Goal: Task Accomplishment & Management: Use online tool/utility

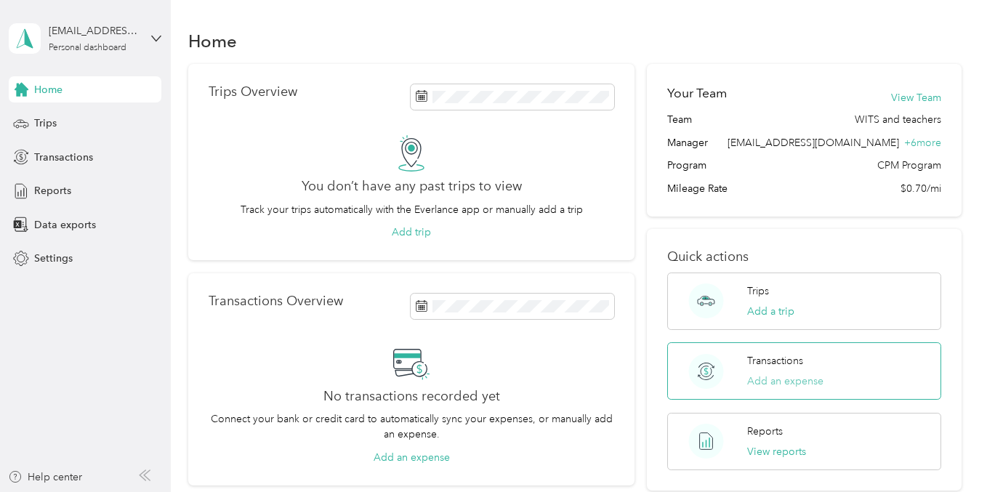
click at [798, 385] on button "Add an expense" at bounding box center [785, 381] width 76 height 15
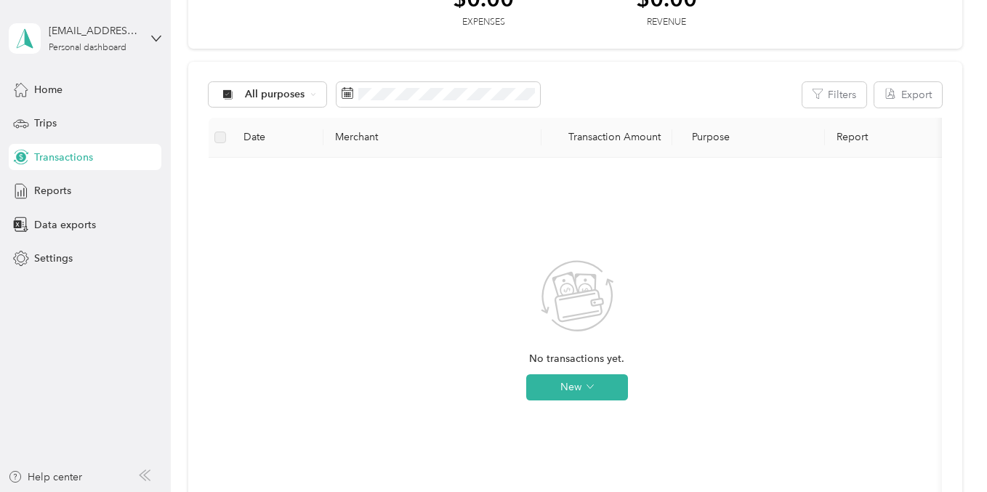
scroll to position [102, 0]
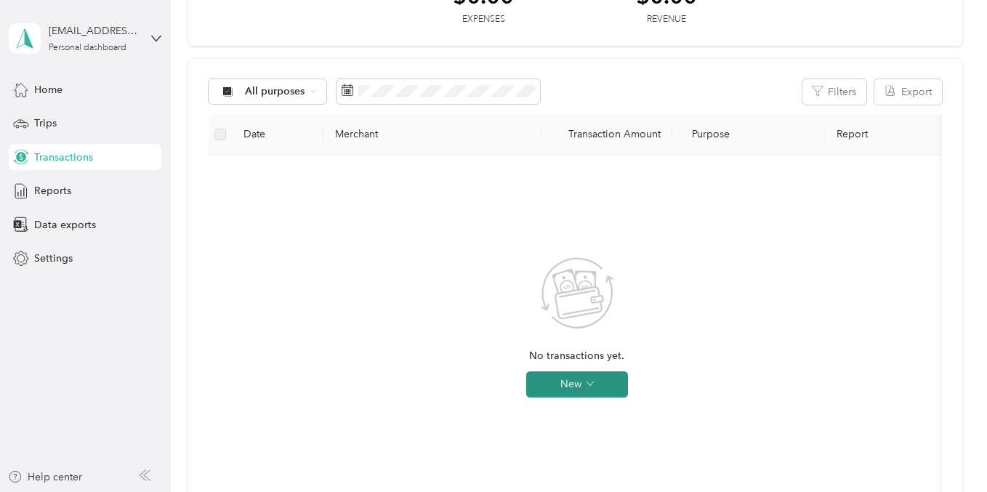
click at [596, 390] on button "New" at bounding box center [577, 385] width 102 height 26
click at [599, 412] on span "Expense" at bounding box center [597, 411] width 39 height 15
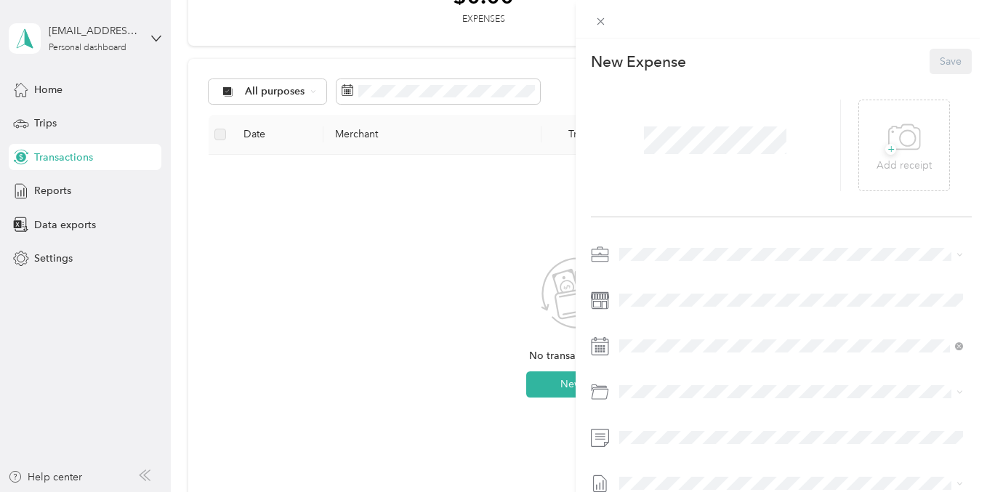
click at [602, 7] on div at bounding box center [782, 19] width 412 height 39
click at [602, 20] on icon at bounding box center [601, 21] width 12 height 12
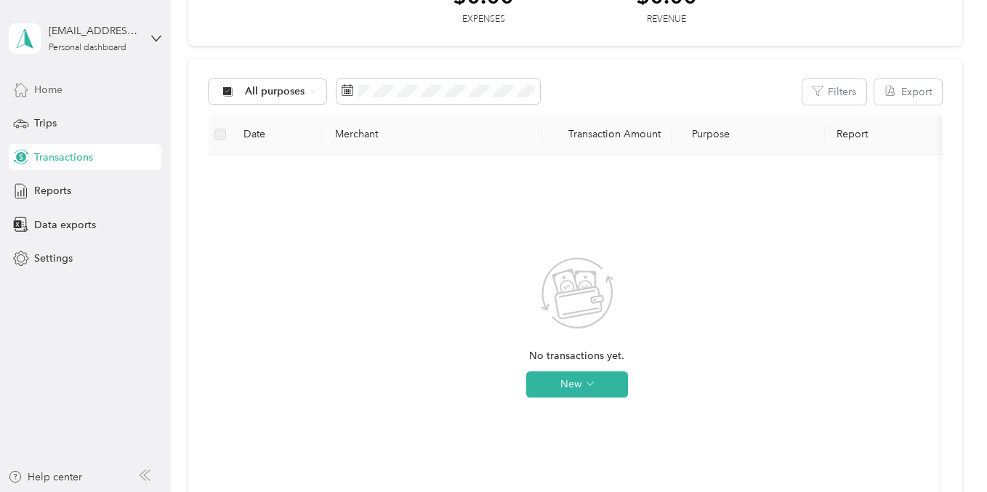
click at [99, 90] on div "Home" at bounding box center [85, 89] width 153 height 26
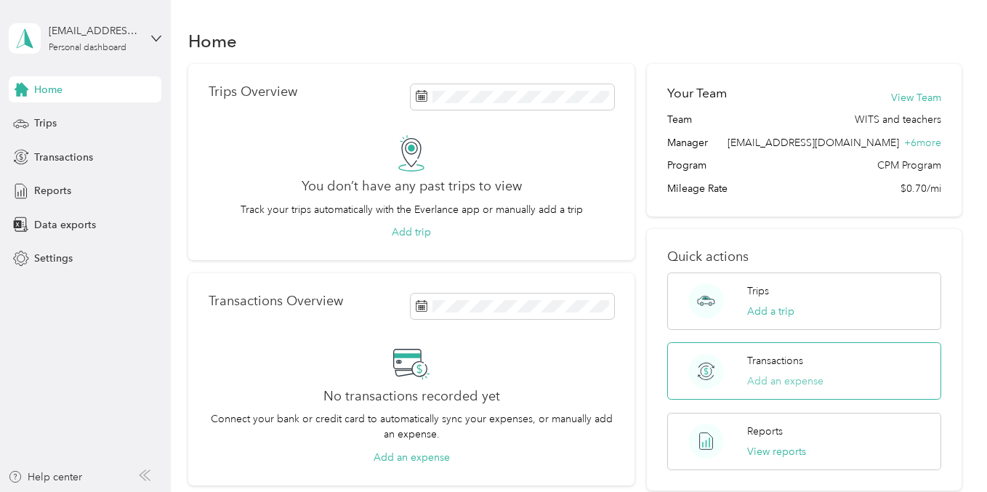
click at [778, 379] on button "Add an expense" at bounding box center [785, 381] width 76 height 15
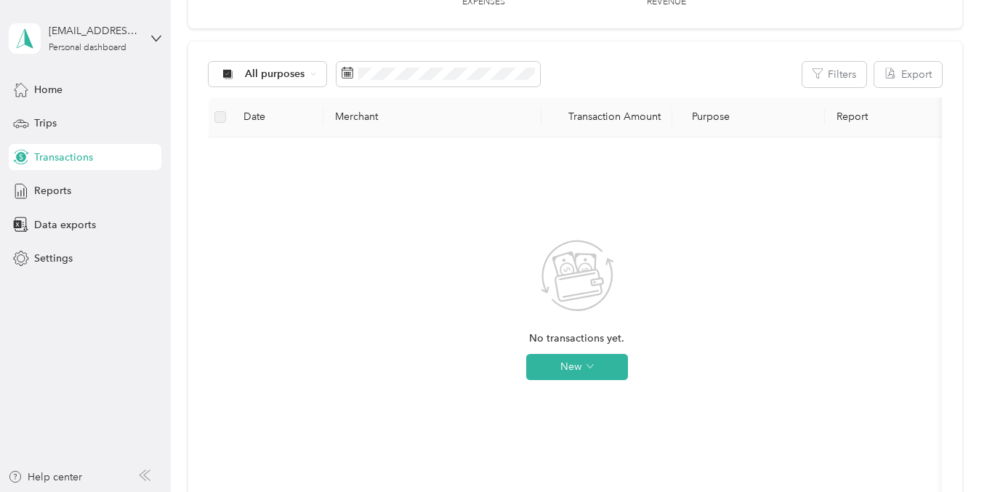
scroll to position [132, 0]
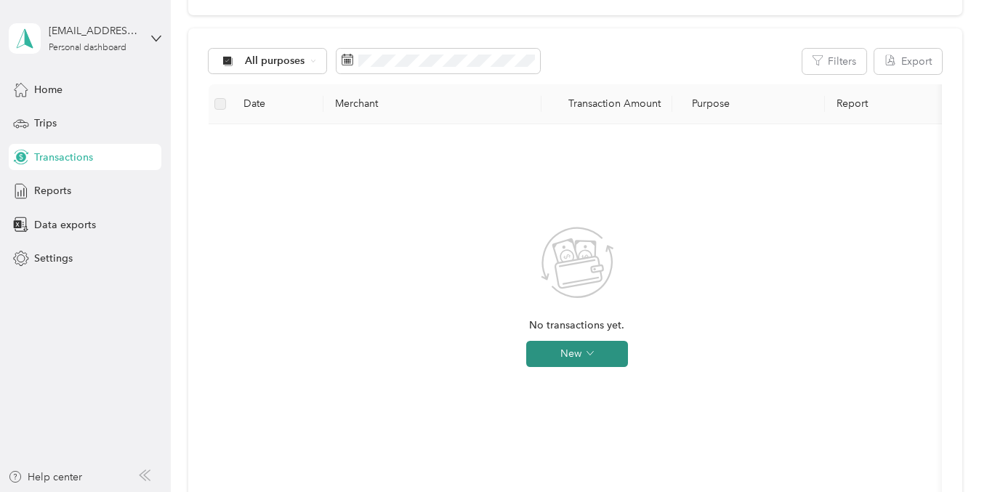
click at [588, 352] on icon "button" at bounding box center [590, 353] width 7 height 7
click at [594, 383] on span "Expense" at bounding box center [597, 381] width 39 height 15
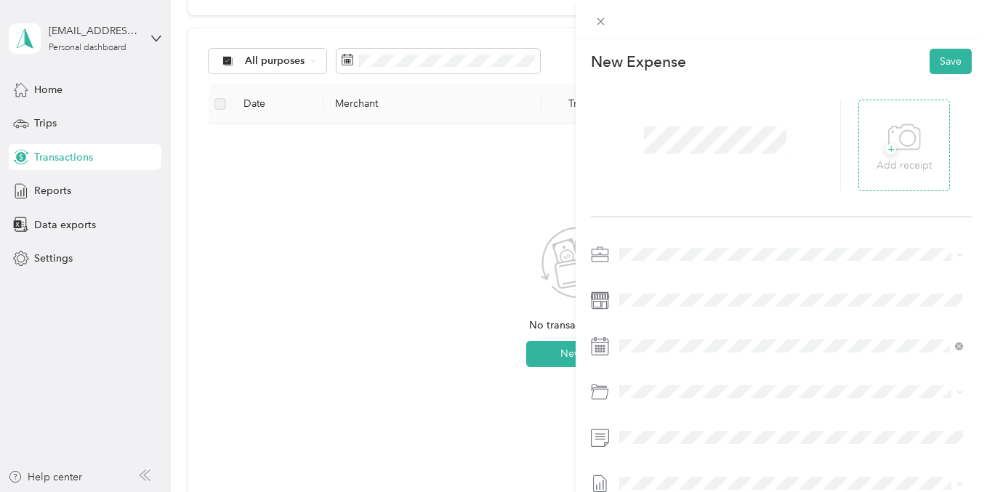
click at [886, 147] on span "+" at bounding box center [891, 149] width 11 height 11
click at [899, 145] on icon at bounding box center [905, 138] width 33 height 40
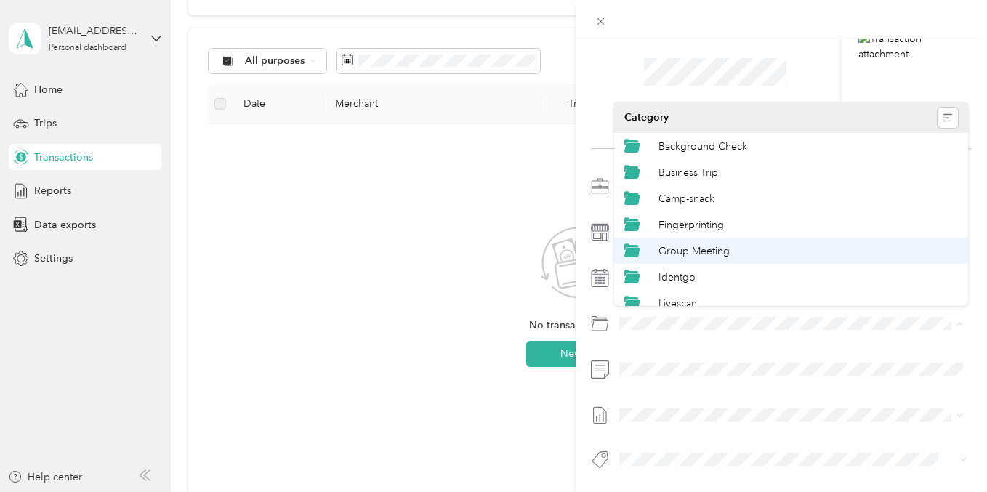
scroll to position [19, 0]
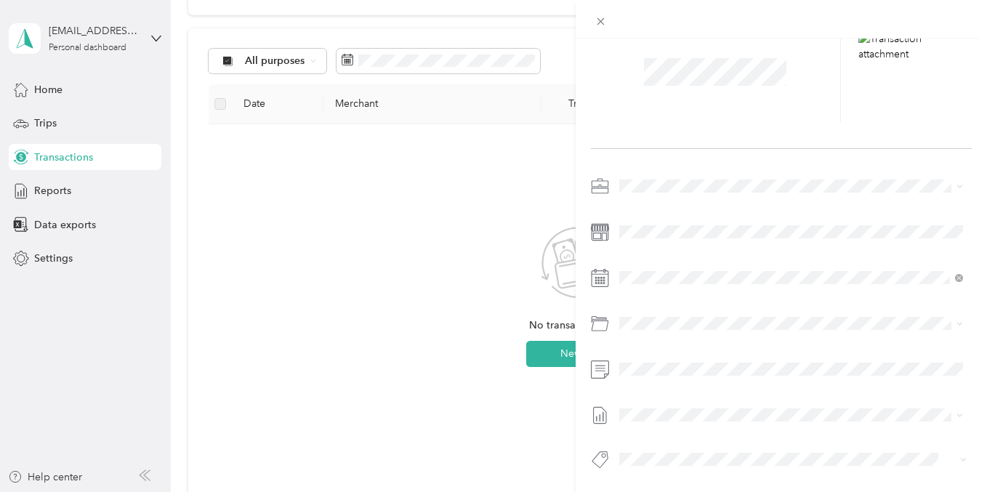
click at [750, 207] on div "Fingerprinting" at bounding box center [809, 204] width 300 height 15
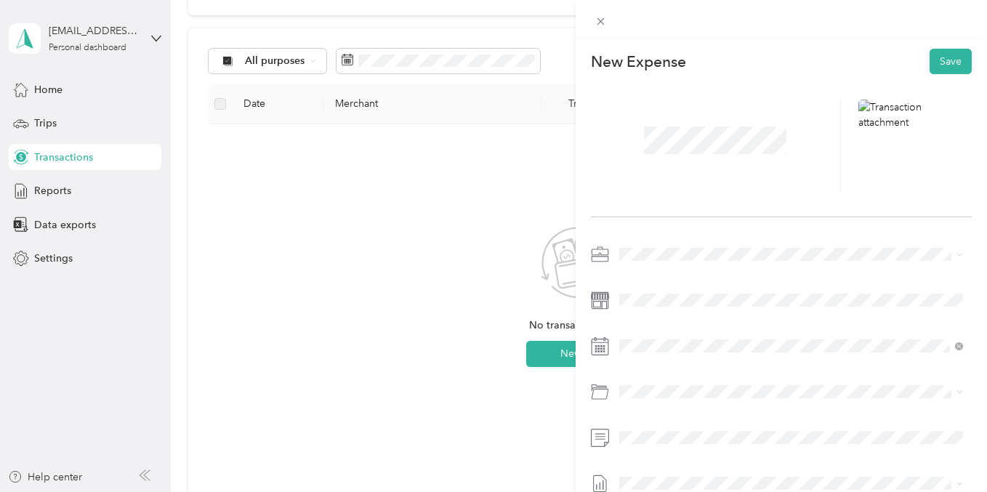
scroll to position [0, 0]
click at [936, 60] on button "Save" at bounding box center [951, 61] width 42 height 25
